Goal: Transaction & Acquisition: Book appointment/travel/reservation

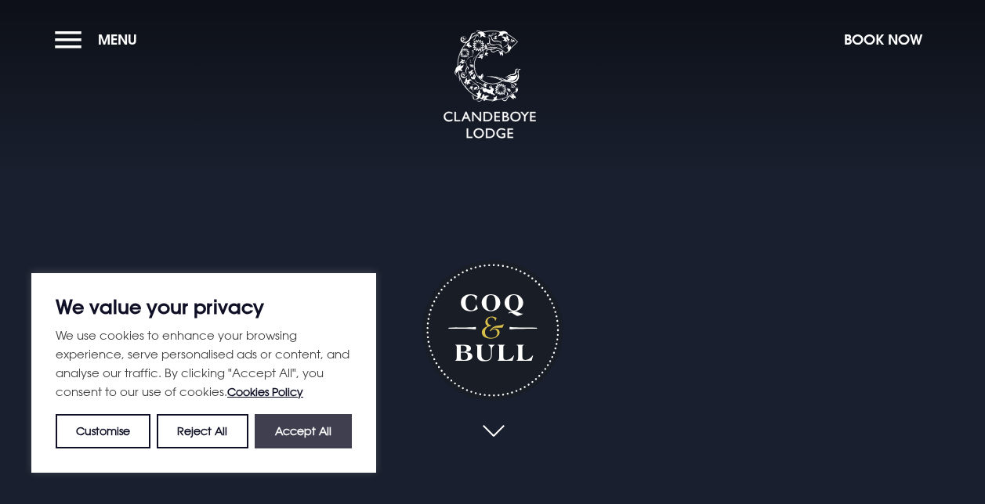
click at [312, 436] on button "Accept All" at bounding box center [303, 431] width 97 height 34
checkbox input "true"
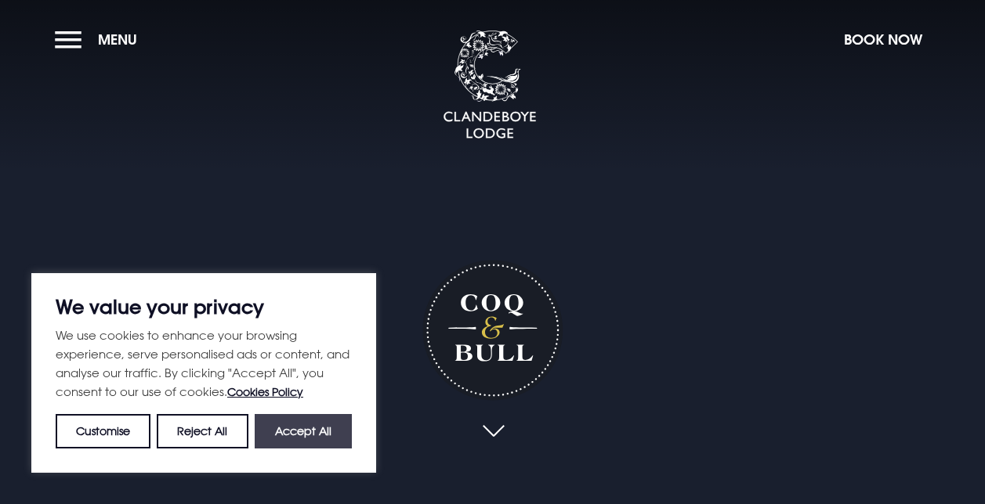
checkbox input "true"
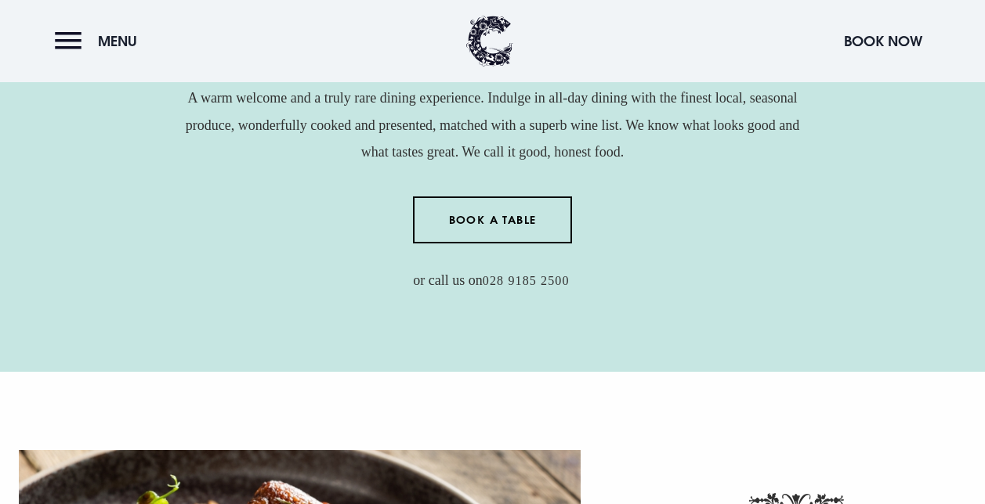
scroll to position [598, 0]
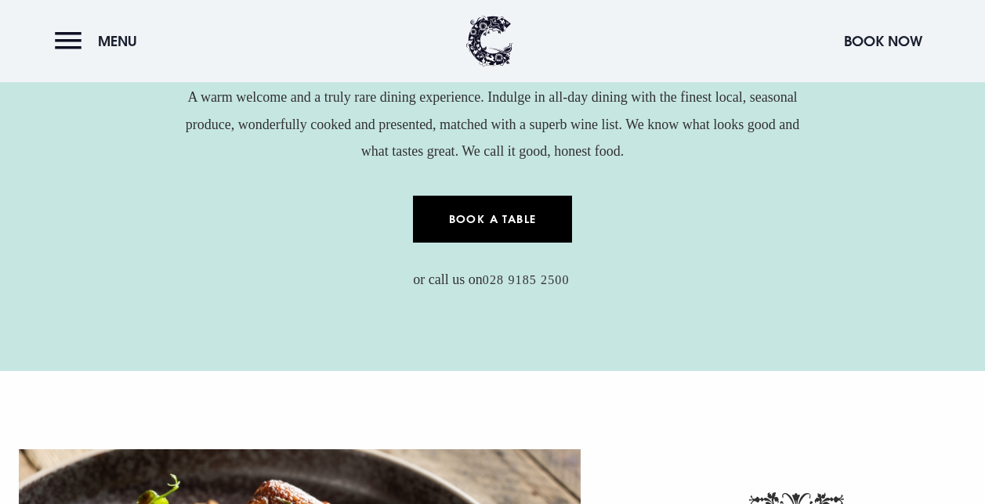
click at [490, 217] on link "Book a Table" at bounding box center [492, 219] width 159 height 47
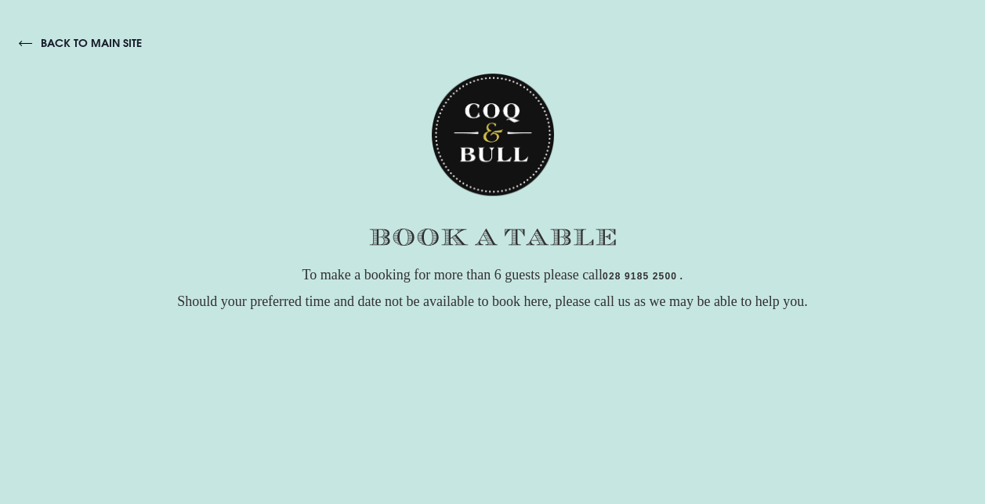
click at [65, 46] on link "back to main site" at bounding box center [80, 43] width 123 height 14
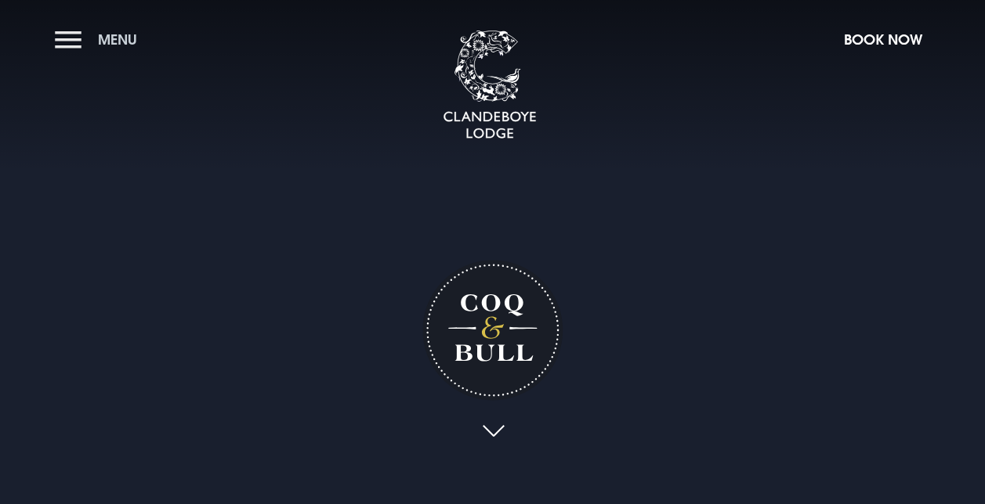
click at [68, 37] on button "Menu" at bounding box center [100, 40] width 90 height 34
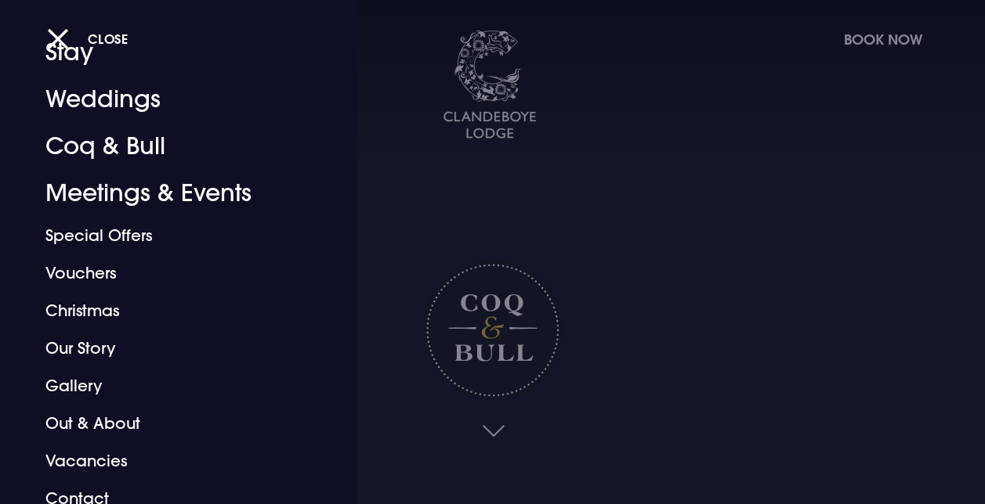
scroll to position [70, 0]
click at [71, 145] on link "Coq & Bull" at bounding box center [167, 147] width 245 height 47
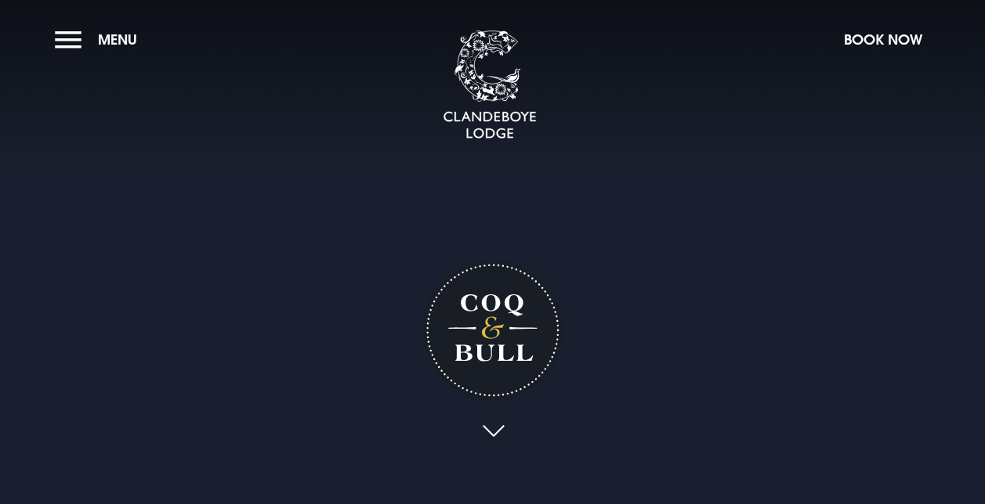
checkbox input "true"
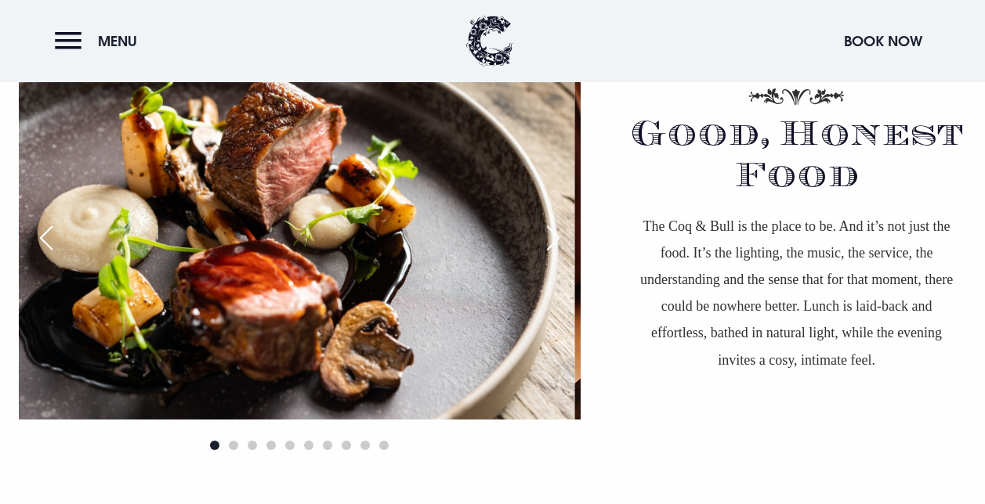
scroll to position [1016, 0]
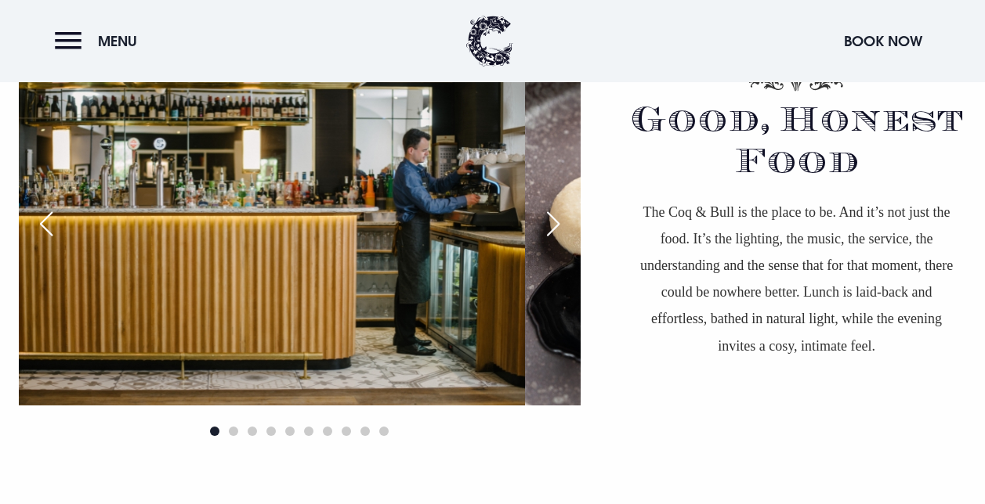
click at [561, 225] on div "Next slide" at bounding box center [552, 224] width 39 height 34
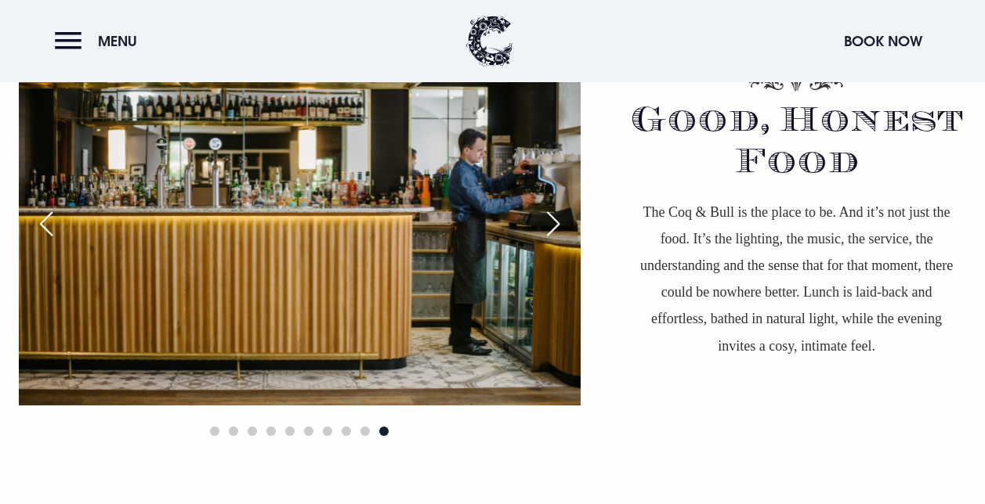
click at [561, 225] on div "Next slide" at bounding box center [552, 224] width 39 height 34
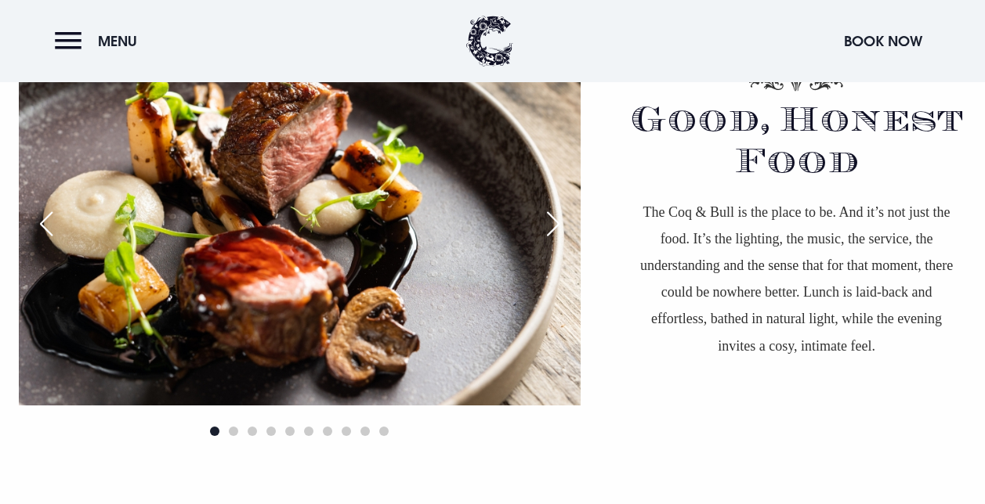
click at [561, 225] on div "Next slide" at bounding box center [552, 224] width 39 height 34
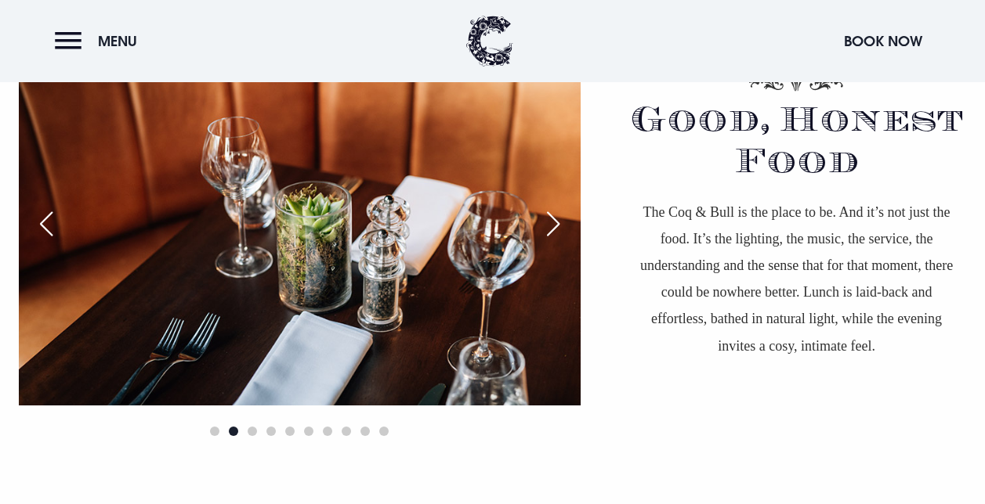
click at [561, 225] on div "Next slide" at bounding box center [552, 224] width 39 height 34
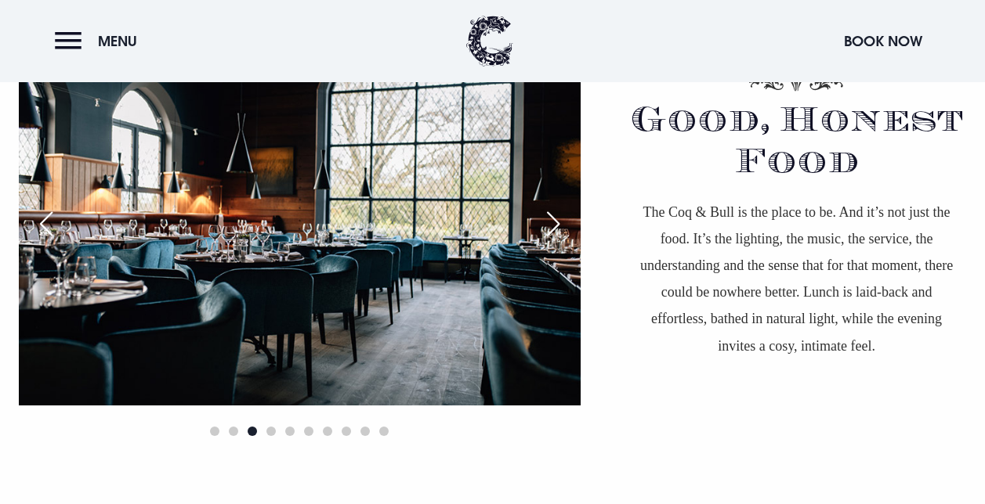
click at [561, 225] on div "Next slide" at bounding box center [552, 224] width 39 height 34
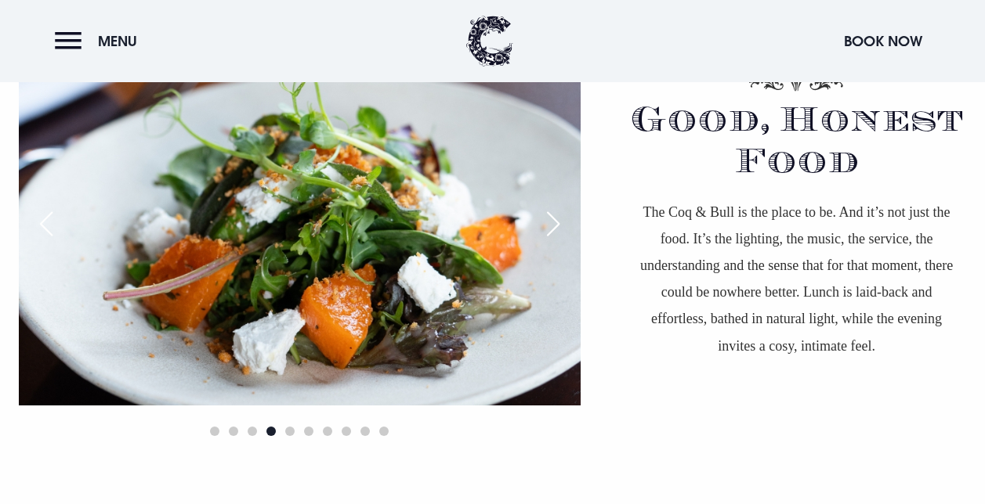
click at [561, 225] on div "Next slide" at bounding box center [552, 224] width 39 height 34
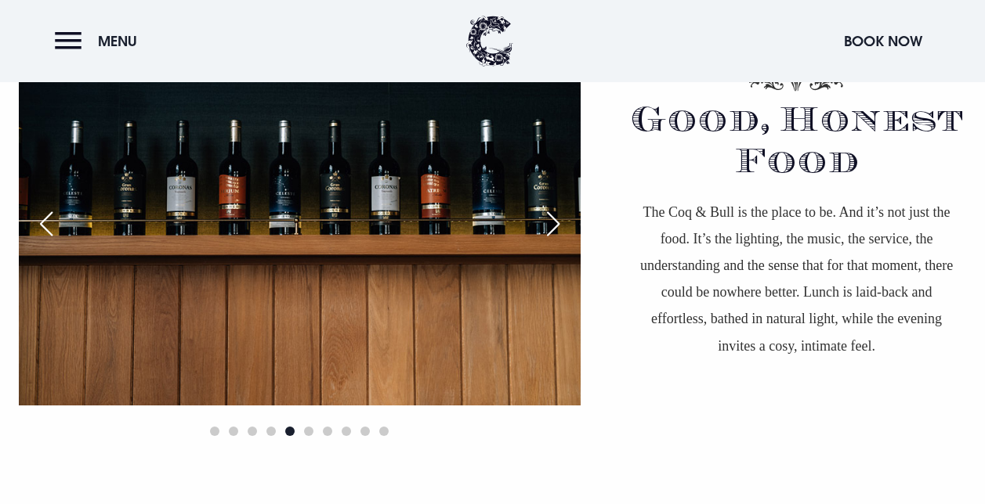
click at [561, 225] on div "Next slide" at bounding box center [552, 224] width 39 height 34
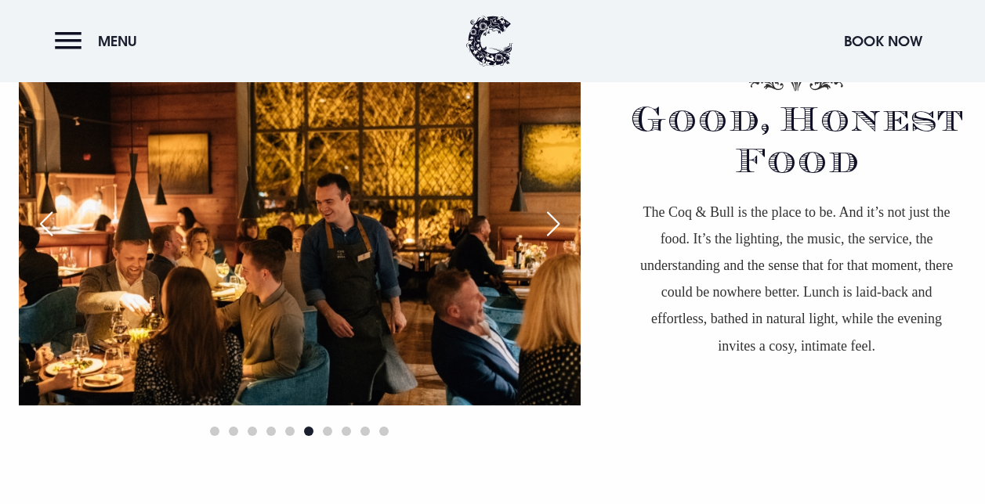
click at [561, 225] on div "Next slide" at bounding box center [552, 224] width 39 height 34
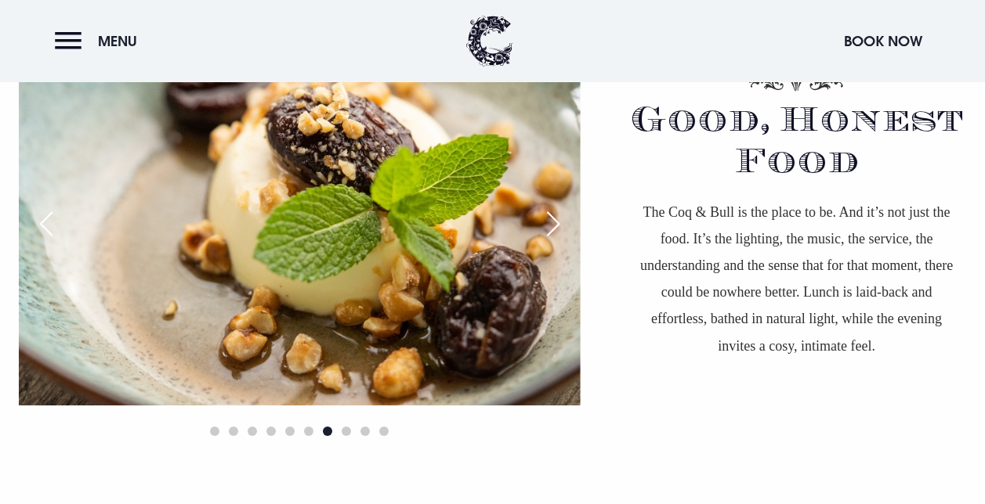
click at [561, 225] on div "Next slide" at bounding box center [552, 224] width 39 height 34
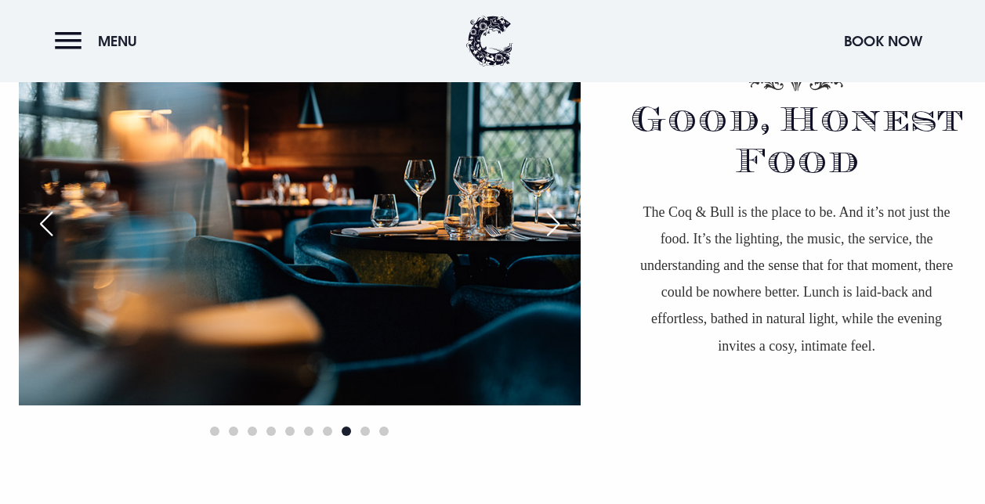
click at [561, 225] on div "Next slide" at bounding box center [552, 224] width 39 height 34
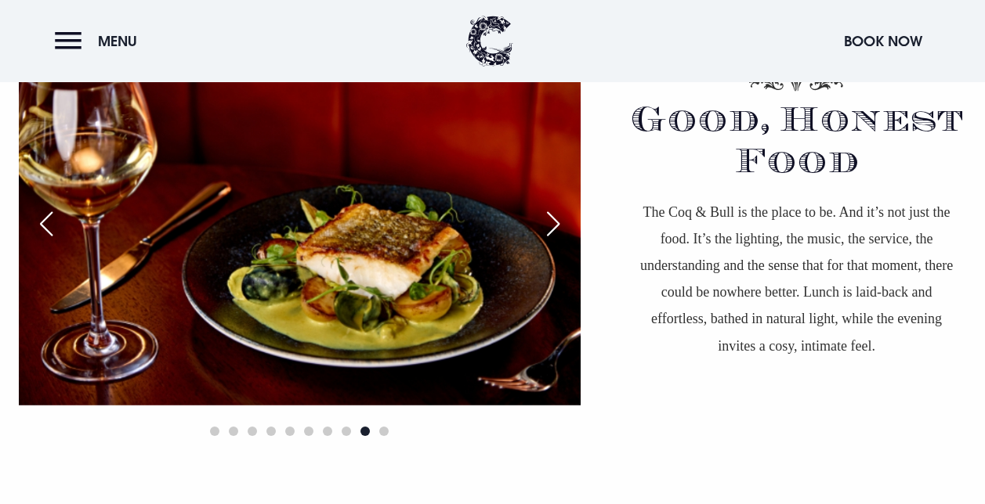
click at [561, 225] on div "Next slide" at bounding box center [552, 224] width 39 height 34
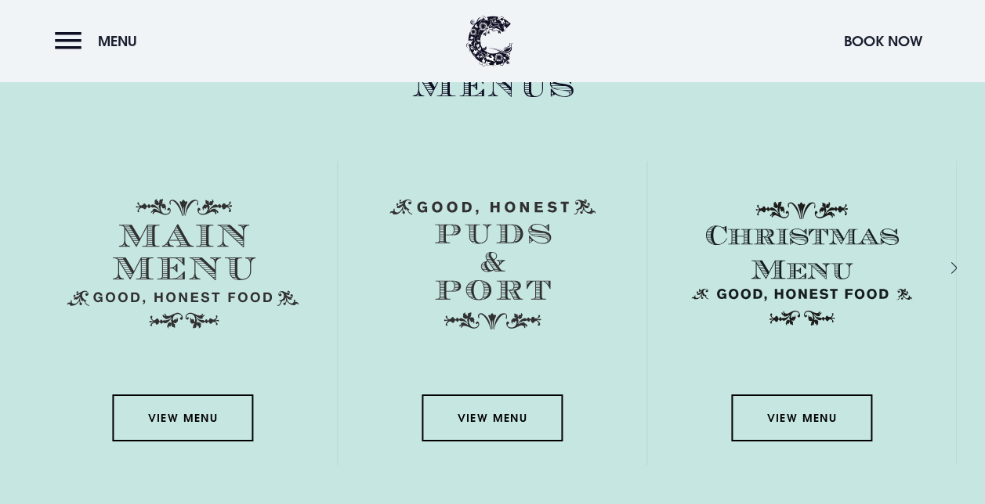
scroll to position [2145, 0]
click at [201, 423] on link "View Menu" at bounding box center [182, 417] width 141 height 47
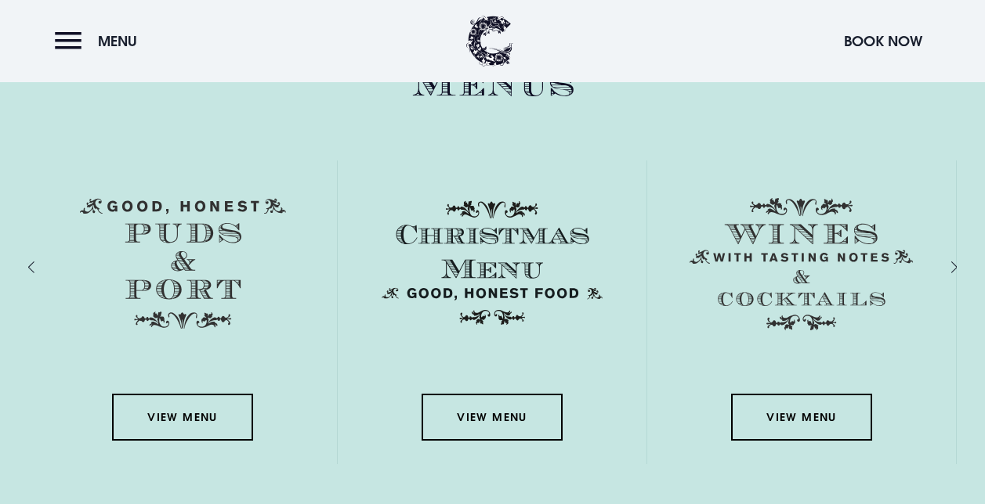
click at [204, 418] on link "View Menu" at bounding box center [182, 417] width 141 height 47
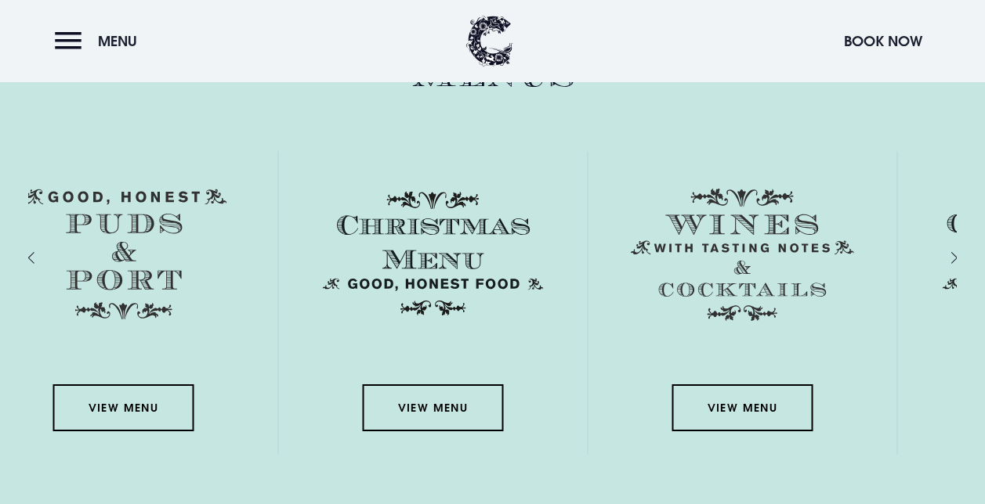
scroll to position [2153, 0]
click at [279, 413] on div "View Menu" at bounding box center [433, 304] width 309 height 304
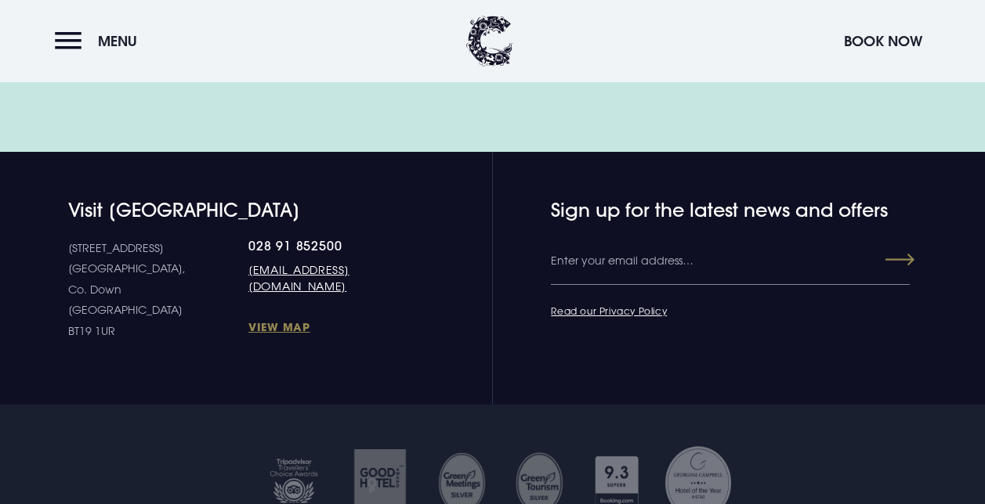
scroll to position [4689, 0]
